Goal: Task Accomplishment & Management: Complete application form

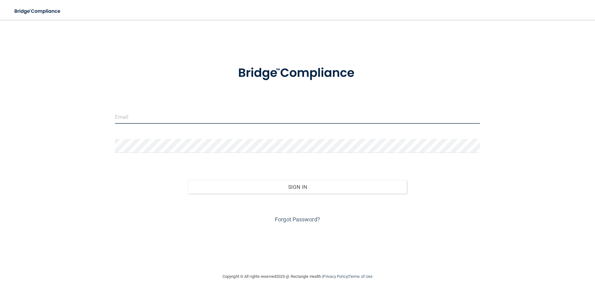
click at [183, 119] on input "email" at bounding box center [297, 117] width 365 height 14
type input "[EMAIL_ADDRESS][DOMAIN_NAME]"
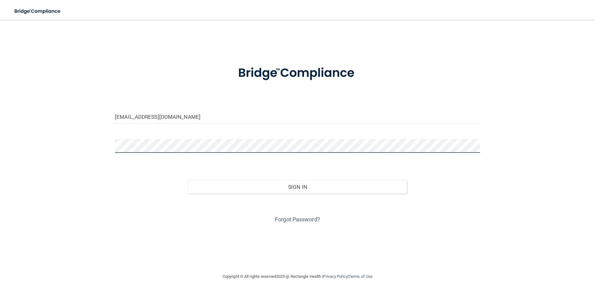
click at [188, 180] on button "Sign In" at bounding box center [297, 187] width 219 height 14
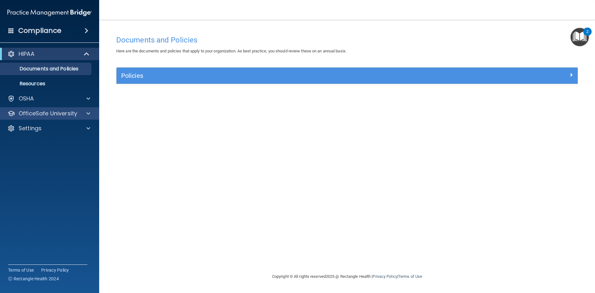
click at [37, 108] on div "OfficeSafe University" at bounding box center [49, 113] width 99 height 12
click at [79, 113] on div "OfficeSafe University" at bounding box center [41, 113] width 77 height 7
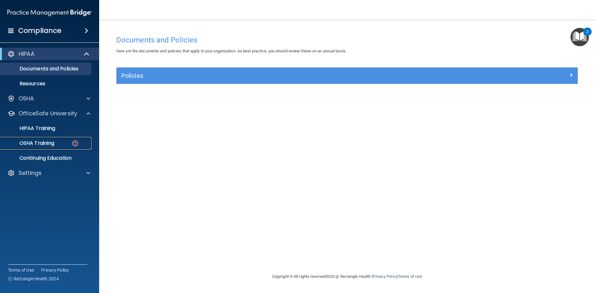
click at [64, 140] on div "OSHA Training" at bounding box center [46, 143] width 85 height 6
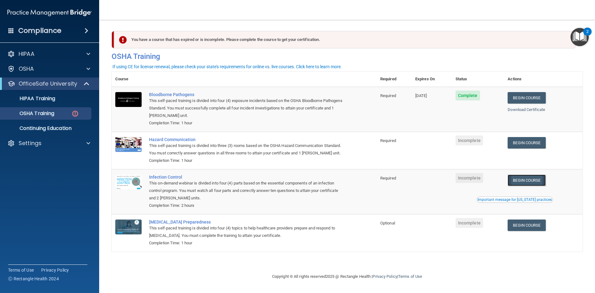
click at [520, 178] on link "Begin Course" at bounding box center [527, 179] width 38 height 11
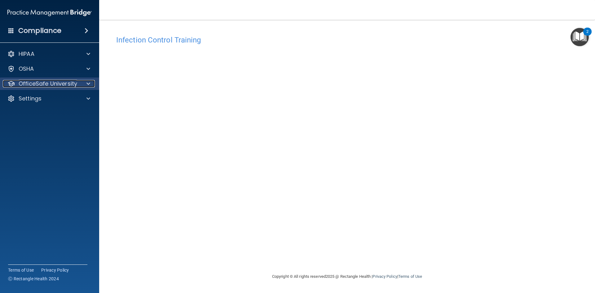
click at [59, 85] on p "OfficeSafe University" at bounding box center [48, 83] width 59 height 7
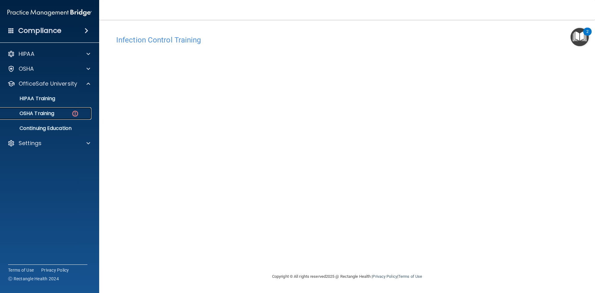
click at [60, 115] on div "OSHA Training" at bounding box center [46, 113] width 85 height 6
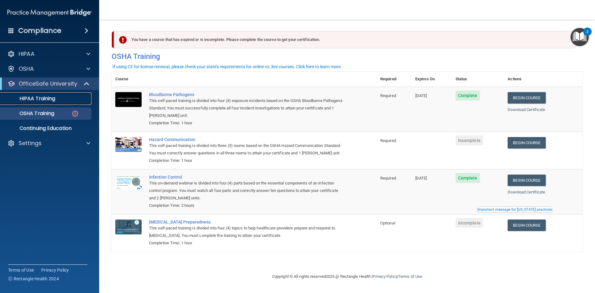
click at [88, 102] on link "HIPAA Training" at bounding box center [43, 98] width 98 height 12
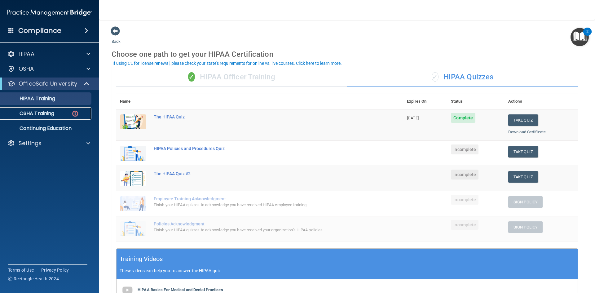
click at [61, 115] on div "OSHA Training" at bounding box center [46, 113] width 85 height 6
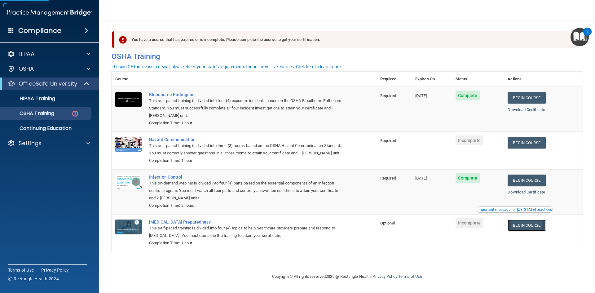
click at [528, 222] on link "Begin Course" at bounding box center [527, 224] width 38 height 11
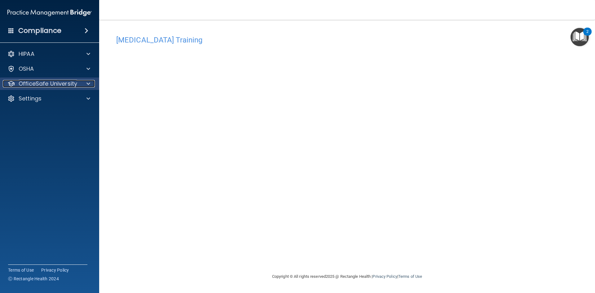
click at [43, 81] on p "OfficeSafe University" at bounding box center [48, 83] width 59 height 7
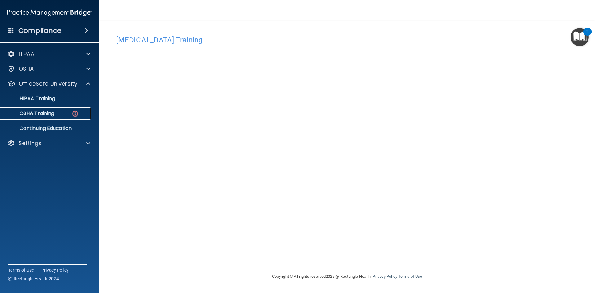
click at [48, 113] on p "OSHA Training" at bounding box center [29, 113] width 50 height 6
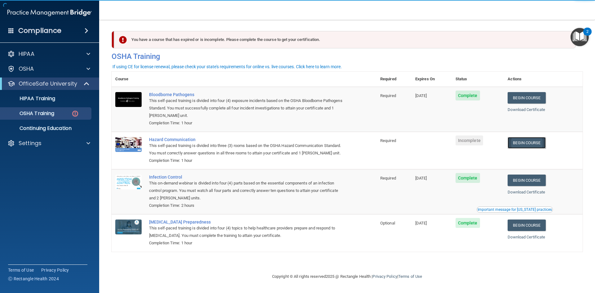
click at [526, 145] on link "Begin Course" at bounding box center [527, 142] width 38 height 11
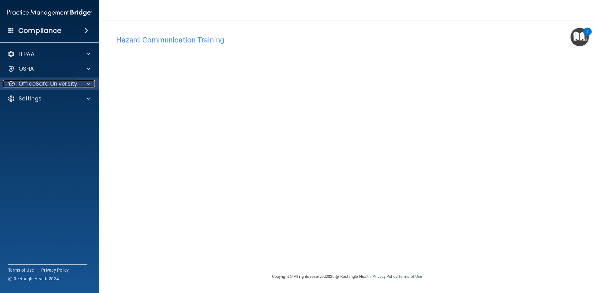
click at [81, 85] on div at bounding box center [87, 83] width 15 height 7
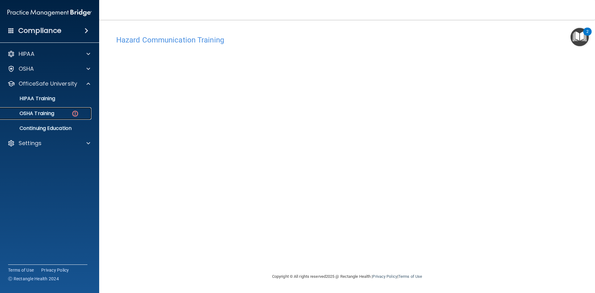
click at [65, 117] on link "OSHA Training" at bounding box center [43, 113] width 98 height 12
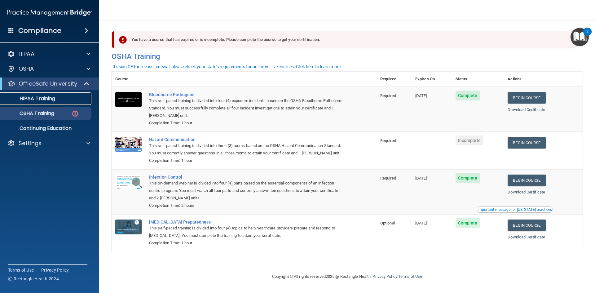
click at [36, 102] on link "HIPAA Training" at bounding box center [43, 98] width 98 height 12
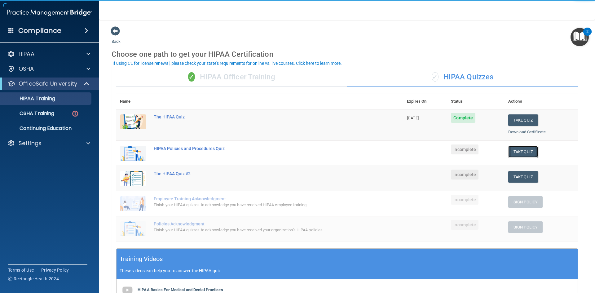
drag, startPoint x: 526, startPoint y: 153, endPoint x: 517, endPoint y: 151, distance: 9.3
click at [526, 153] on button "Take Quiz" at bounding box center [523, 151] width 30 height 11
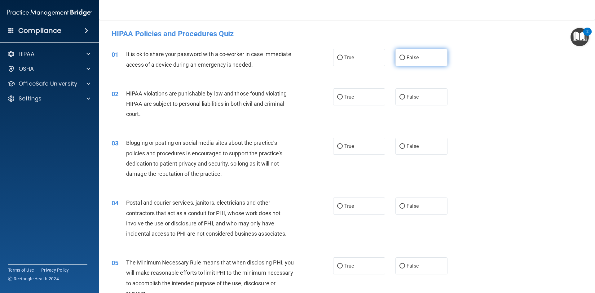
click at [395, 57] on label "False" at bounding box center [421, 57] width 52 height 17
click at [399, 57] on input "False" at bounding box center [402, 57] width 6 height 5
radio input "true"
click at [333, 101] on label "True" at bounding box center [359, 96] width 52 height 17
click at [337, 99] on input "True" at bounding box center [340, 97] width 6 height 5
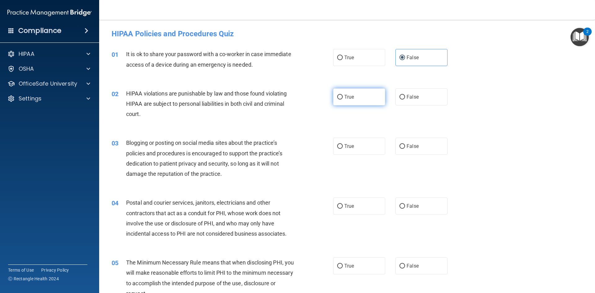
radio input "true"
drag, startPoint x: 333, startPoint y: 103, endPoint x: 282, endPoint y: 137, distance: 60.9
click at [282, 137] on div "03 Blogging or posting on social media sites about the practice’s policies and …" at bounding box center [347, 160] width 480 height 60
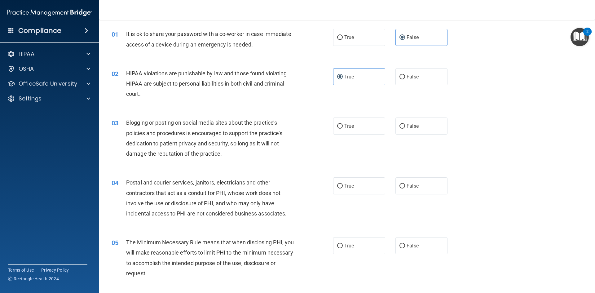
scroll to position [31, 0]
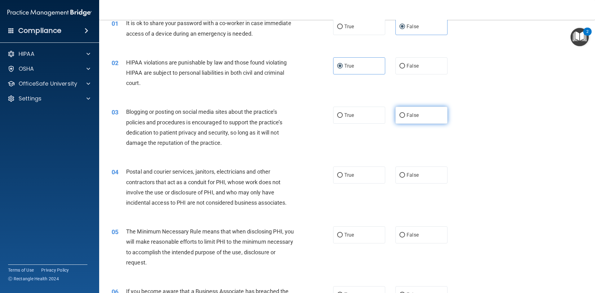
click at [409, 118] on span "False" at bounding box center [413, 115] width 12 height 6
click at [405, 118] on input "False" at bounding box center [402, 115] width 6 height 5
radio input "true"
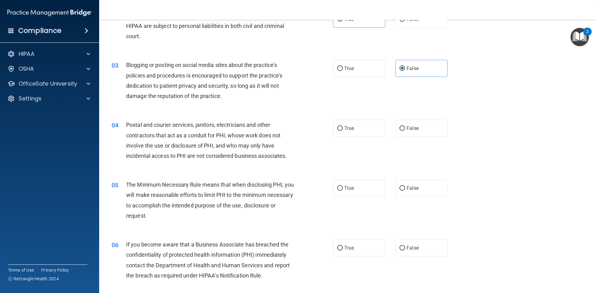
scroll to position [93, 0]
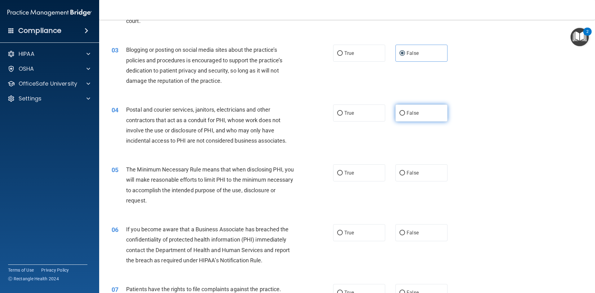
click at [409, 116] on label "False" at bounding box center [421, 112] width 52 height 17
click at [405, 116] on input "False" at bounding box center [402, 113] width 6 height 5
radio input "true"
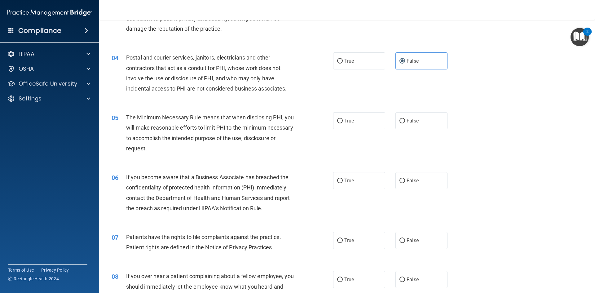
scroll to position [155, 0]
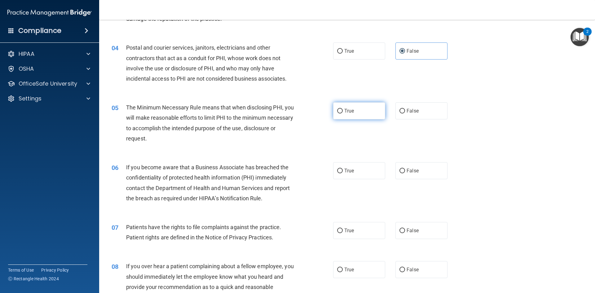
click at [348, 117] on label "True" at bounding box center [359, 110] width 52 height 17
click at [343, 113] on input "True" at bounding box center [340, 111] width 6 height 5
radio input "true"
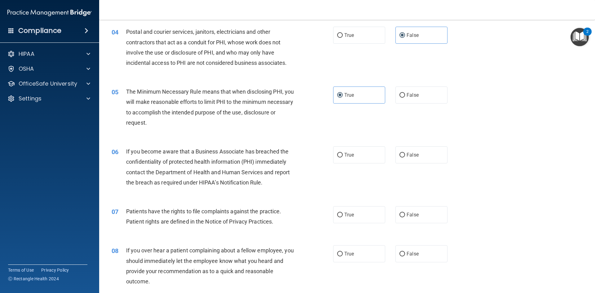
scroll to position [186, 0]
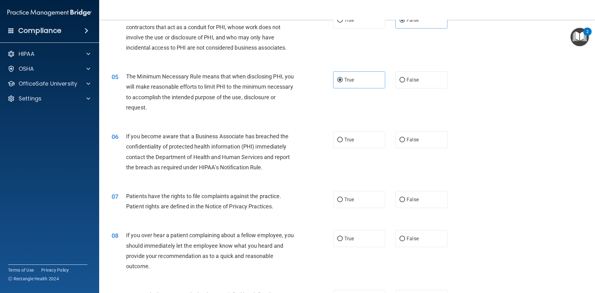
drag, startPoint x: 341, startPoint y: 144, endPoint x: 341, endPoint y: 161, distance: 16.7
click at [341, 148] on label "True" at bounding box center [359, 139] width 52 height 17
click at [341, 142] on input "True" at bounding box center [340, 140] width 6 height 5
radio input "true"
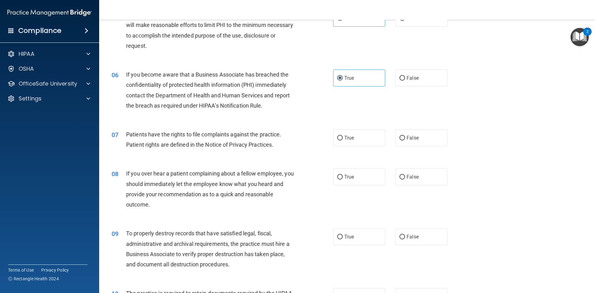
scroll to position [248, 0]
click at [355, 174] on label "True" at bounding box center [359, 176] width 52 height 17
click at [343, 174] on input "True" at bounding box center [340, 176] width 6 height 5
radio input "true"
click at [347, 145] on label "True" at bounding box center [359, 137] width 52 height 17
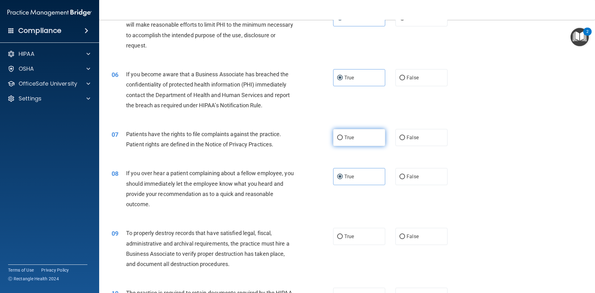
click at [343, 140] on input "True" at bounding box center [340, 137] width 6 height 5
radio input "true"
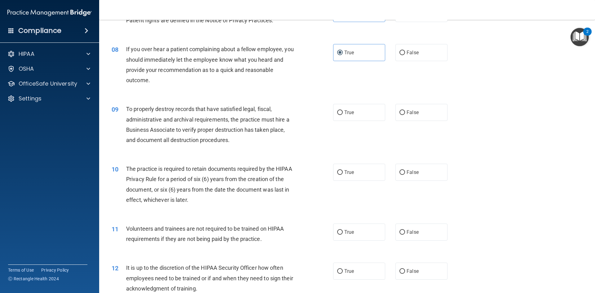
scroll to position [403, 0]
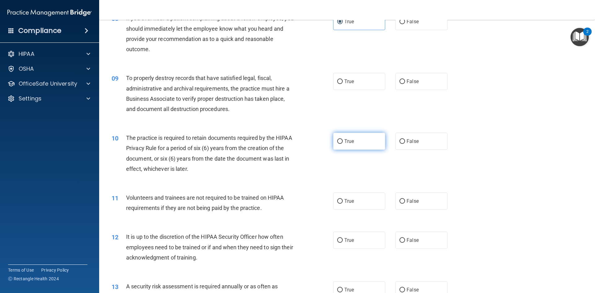
click at [339, 144] on label "True" at bounding box center [359, 141] width 52 height 17
click at [339, 144] on input "True" at bounding box center [340, 141] width 6 height 5
radio input "true"
click at [362, 212] on div "11 Volunteers and trainees are not required to be trained on HIPAA requirements…" at bounding box center [347, 204] width 480 height 39
click at [363, 207] on label "True" at bounding box center [359, 200] width 52 height 17
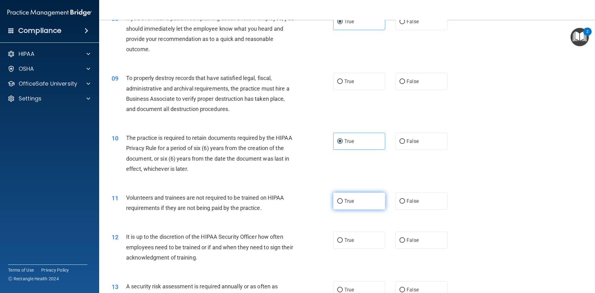
click at [343, 204] on input "True" at bounding box center [340, 201] width 6 height 5
radio input "true"
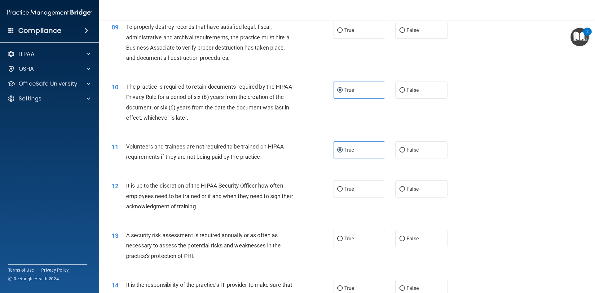
scroll to position [465, 0]
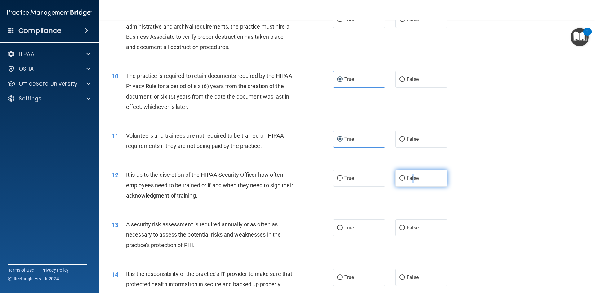
click at [410, 177] on span "False" at bounding box center [413, 178] width 12 height 6
click at [419, 174] on label "False" at bounding box center [421, 177] width 52 height 17
click at [405, 176] on input "False" at bounding box center [402, 178] width 6 height 5
radio input "true"
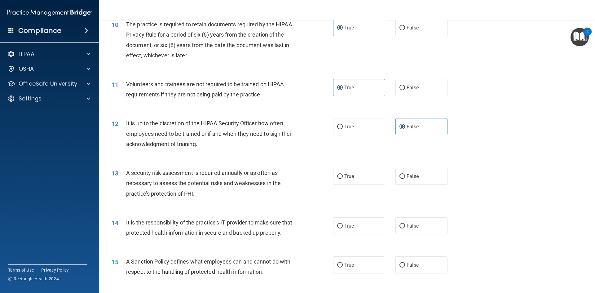
scroll to position [527, 0]
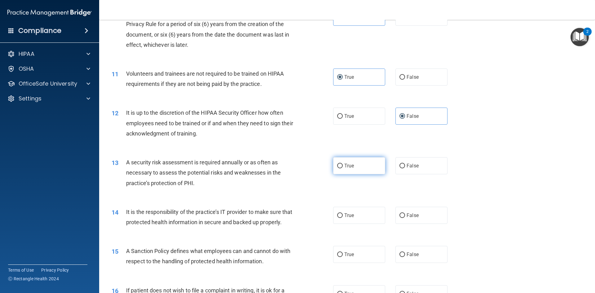
click at [374, 168] on label "True" at bounding box center [359, 165] width 52 height 17
click at [343, 168] on input "True" at bounding box center [340, 166] width 6 height 5
radio input "true"
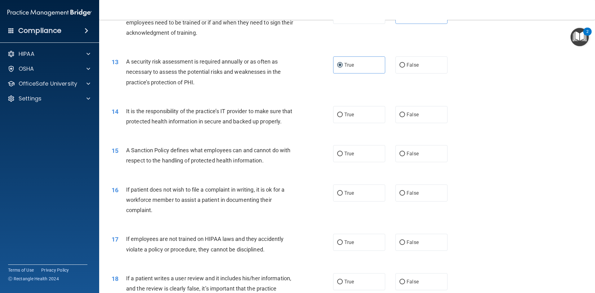
scroll to position [651, 0]
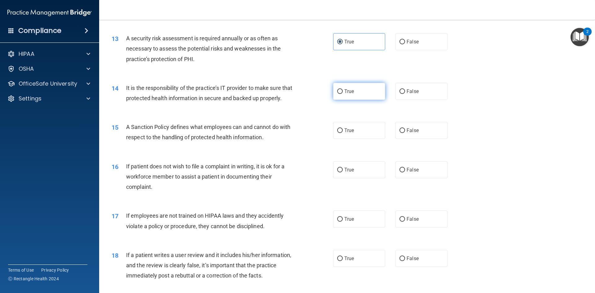
click at [345, 87] on label "True" at bounding box center [359, 91] width 52 height 17
click at [343, 89] on input "True" at bounding box center [340, 91] width 6 height 5
radio input "true"
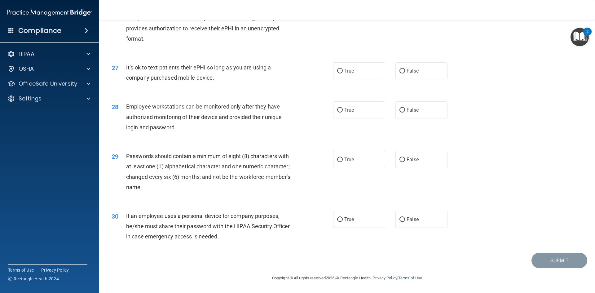
scroll to position [1263, 0]
click at [357, 226] on label "True" at bounding box center [359, 219] width 52 height 17
click at [343, 222] on input "True" at bounding box center [340, 219] width 6 height 5
radio input "true"
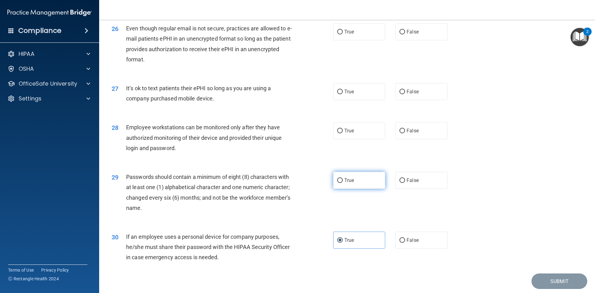
click at [347, 184] on label "True" at bounding box center [359, 180] width 52 height 17
click at [343, 183] on input "True" at bounding box center [340, 180] width 6 height 5
radio input "true"
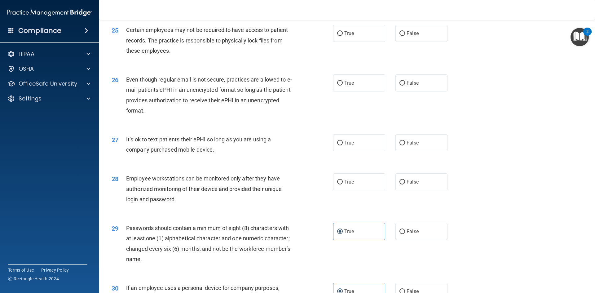
scroll to position [1170, 0]
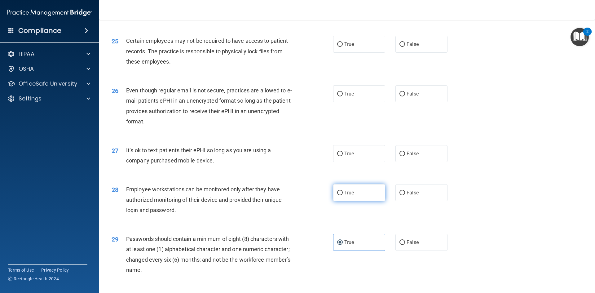
click at [353, 201] on label "True" at bounding box center [359, 192] width 52 height 17
click at [343, 195] on input "True" at bounding box center [340, 193] width 6 height 5
radio input "true"
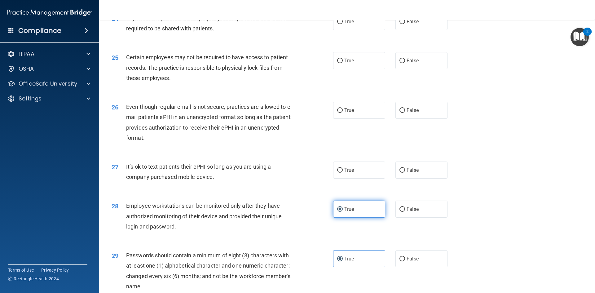
scroll to position [1139, 0]
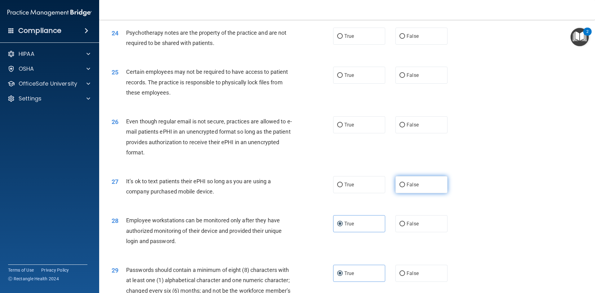
drag, startPoint x: 426, startPoint y: 199, endPoint x: 420, endPoint y: 200, distance: 6.0
click at [425, 193] on label "False" at bounding box center [421, 184] width 52 height 17
click at [405, 187] on input "False" at bounding box center [402, 185] width 6 height 5
radio input "true"
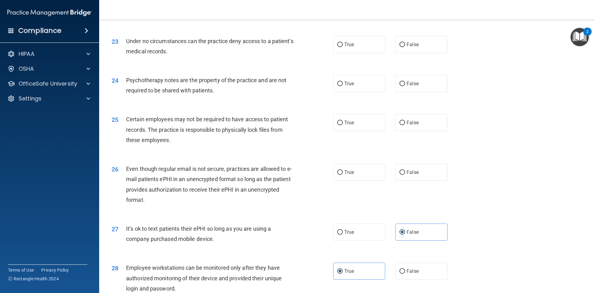
scroll to position [1077, 0]
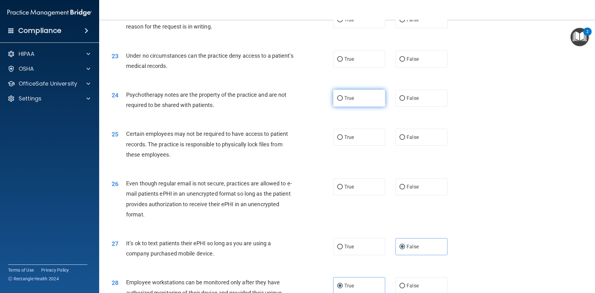
click at [358, 107] on label "True" at bounding box center [359, 98] width 52 height 17
click at [343, 101] on input "True" at bounding box center [340, 98] width 6 height 5
radio input "true"
